Goal: Task Accomplishment & Management: Manage account settings

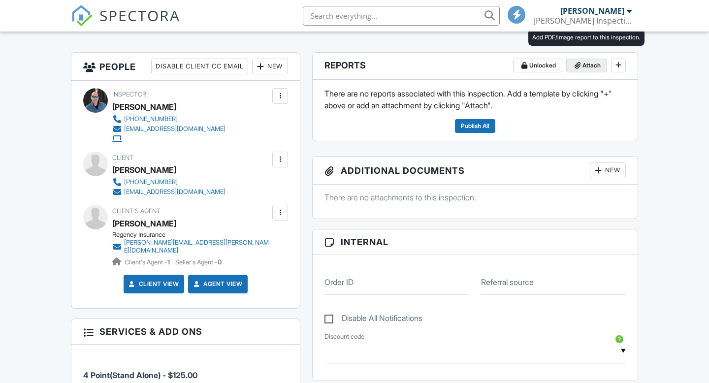
scroll to position [236, 0]
click at [590, 62] on span "Attach" at bounding box center [592, 66] width 18 height 10
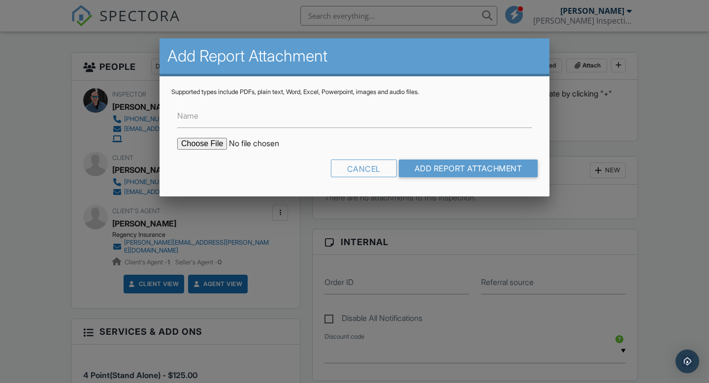
click at [191, 149] on input "file" at bounding box center [260, 144] width 167 height 12
type input "C:\fakepath\4 Point-Sheila Allen-1035 Tudor Lane, Titusville, FL 32780-2025-09-…"
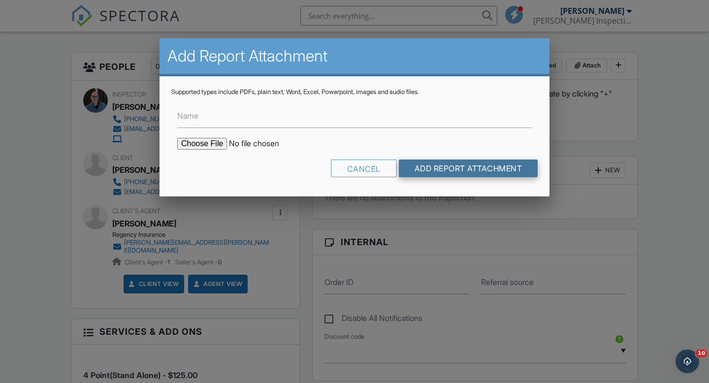
click at [505, 165] on input "Add Report Attachment" at bounding box center [468, 169] width 139 height 18
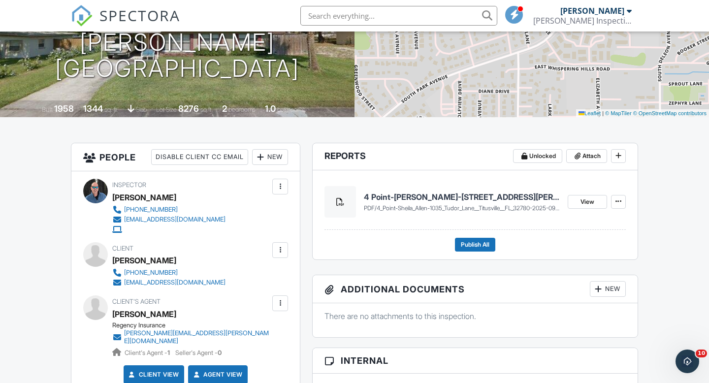
scroll to position [161, 0]
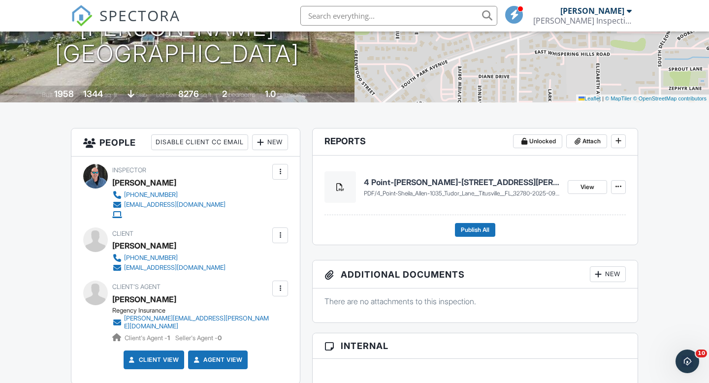
click at [468, 182] on h4 "4 Point-[PERSON_NAME]-[STREET_ADDRESS][PERSON_NAME]-2025-09-25" at bounding box center [462, 182] width 196 height 11
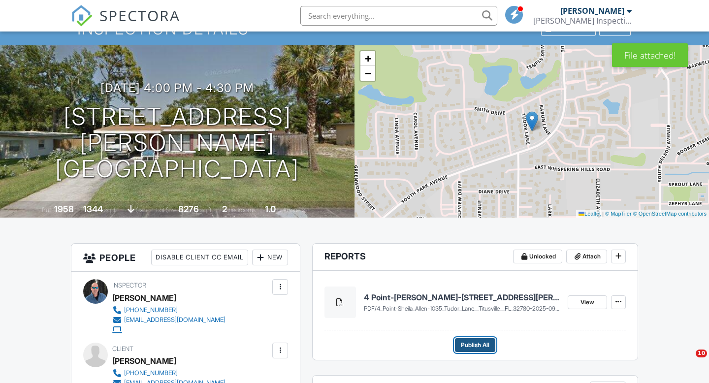
click at [480, 350] on span "Publish All" at bounding box center [475, 345] width 29 height 10
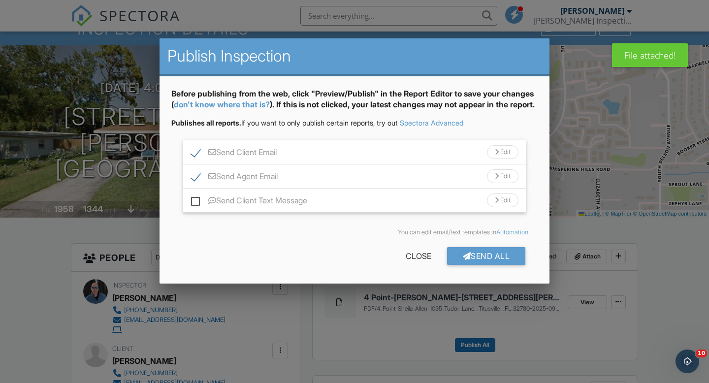
click at [199, 208] on label "Send Client Text Message" at bounding box center [249, 202] width 116 height 12
click at [197, 199] on input "Send Client Text Message" at bounding box center [194, 196] width 6 height 6
checkbox input "true"
click at [473, 259] on div "Send All" at bounding box center [486, 256] width 79 height 18
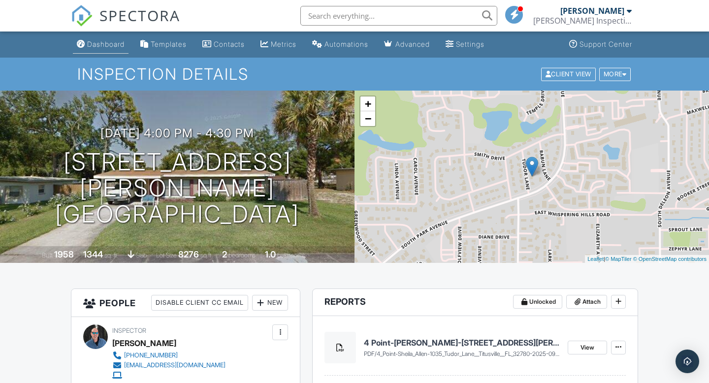
click at [104, 42] on div "Dashboard" at bounding box center [105, 44] width 37 height 8
